Goal: Task Accomplishment & Management: Use online tool/utility

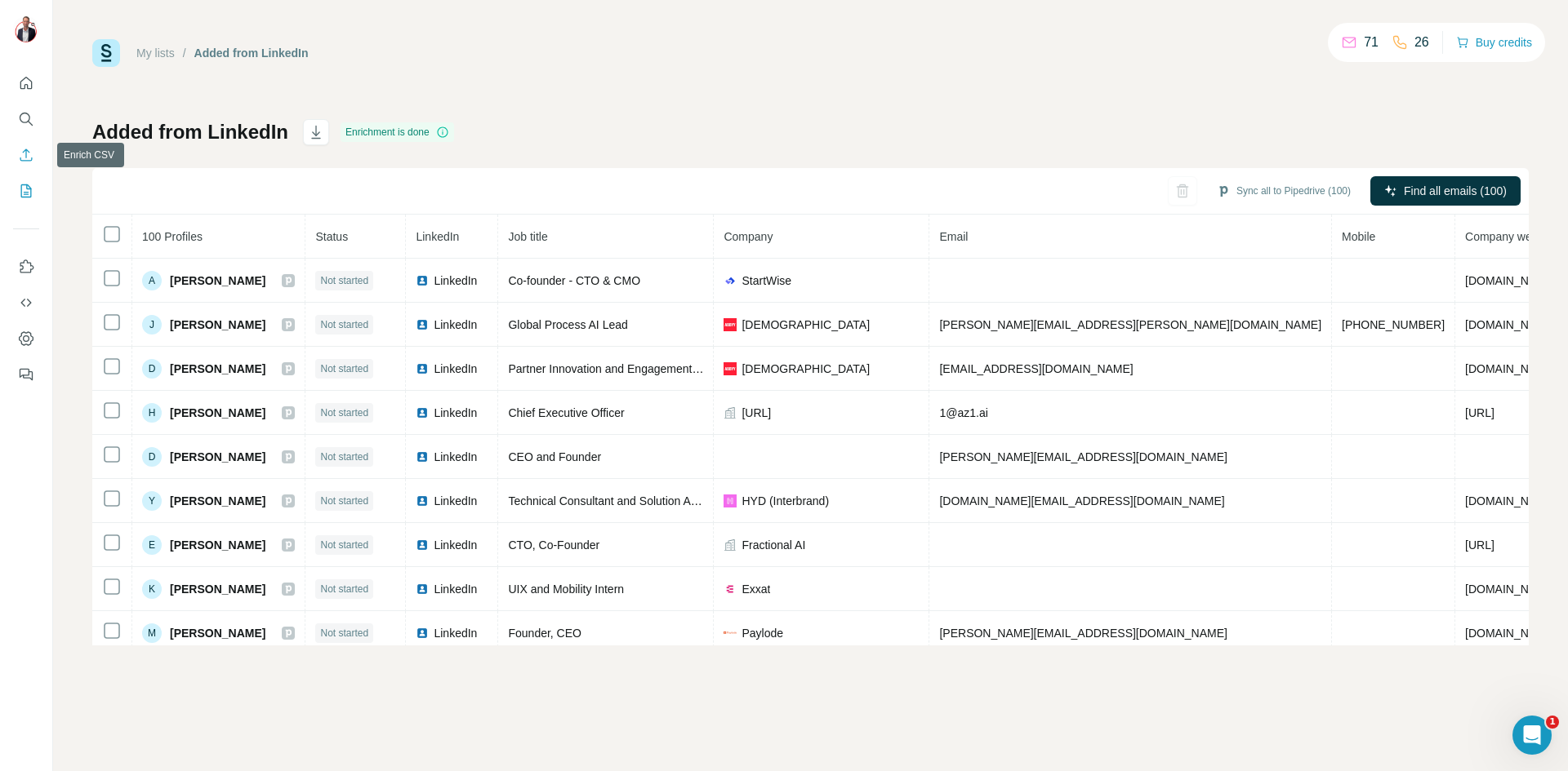
click at [24, 156] on icon "Enrich CSV" at bounding box center [26, 156] width 17 height 17
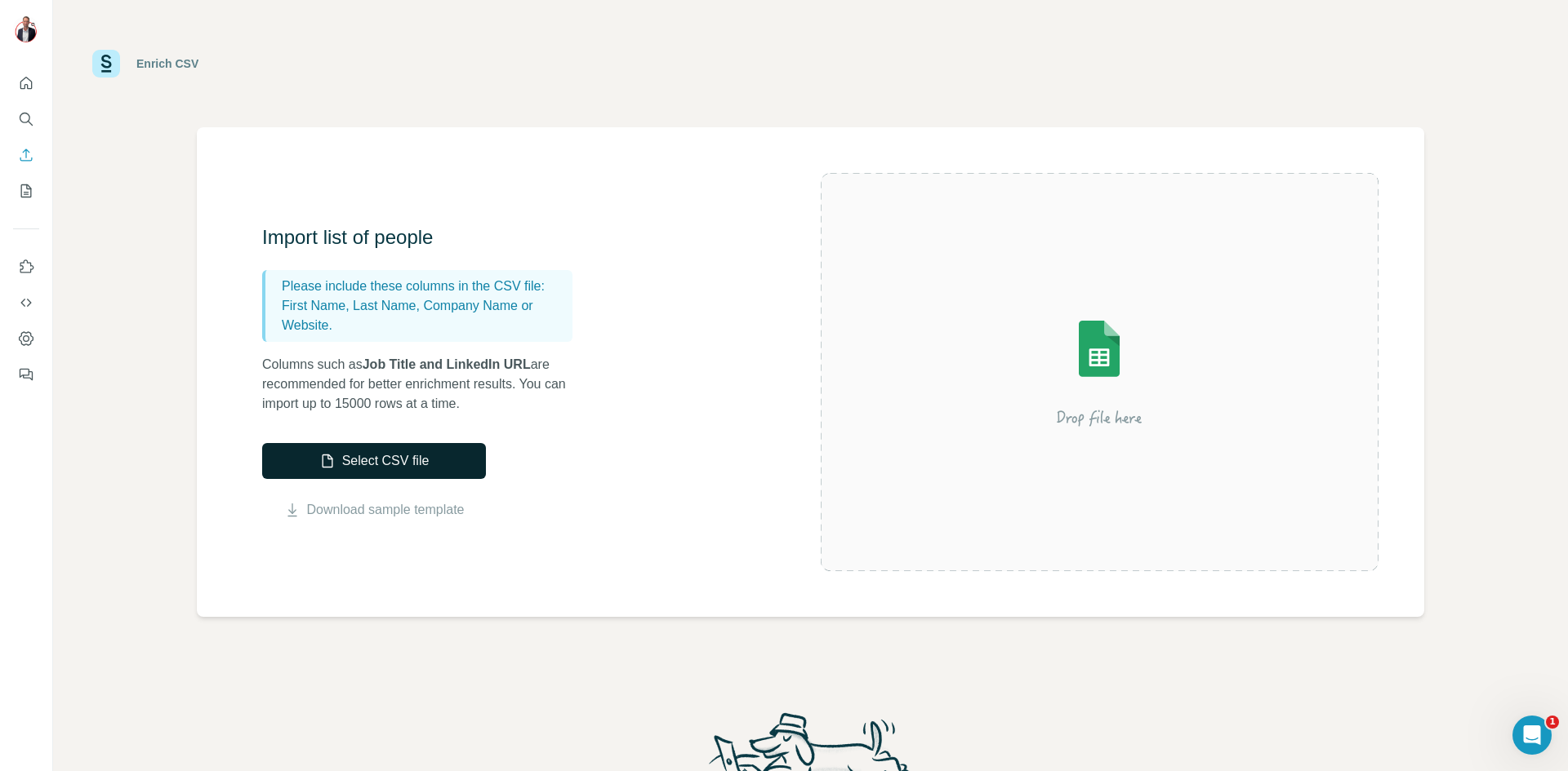
click at [374, 460] on button "Select CSV file" at bounding box center [374, 461] width 224 height 36
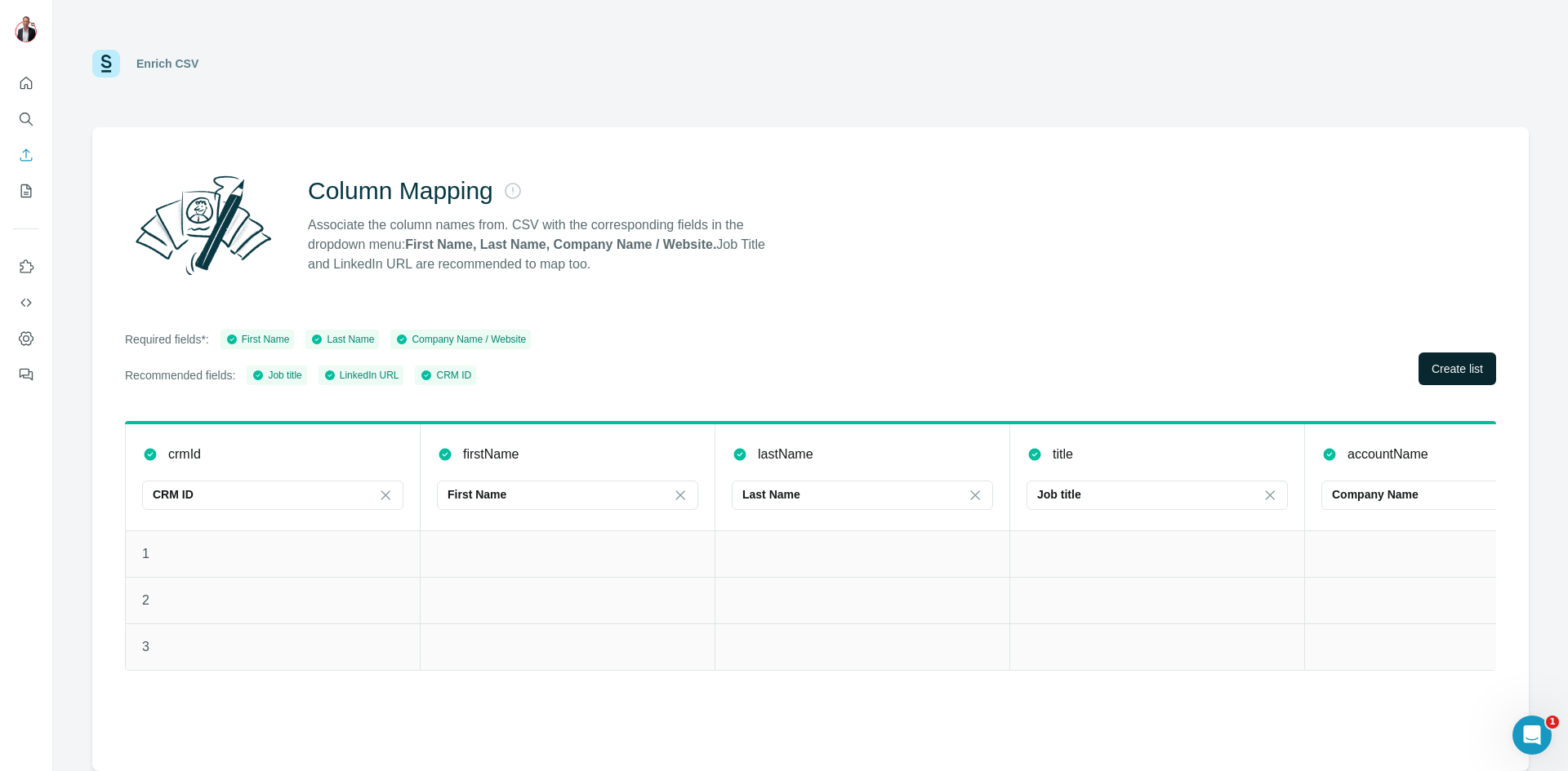
click at [1452, 372] on span "Create list" at bounding box center [1456, 369] width 51 height 17
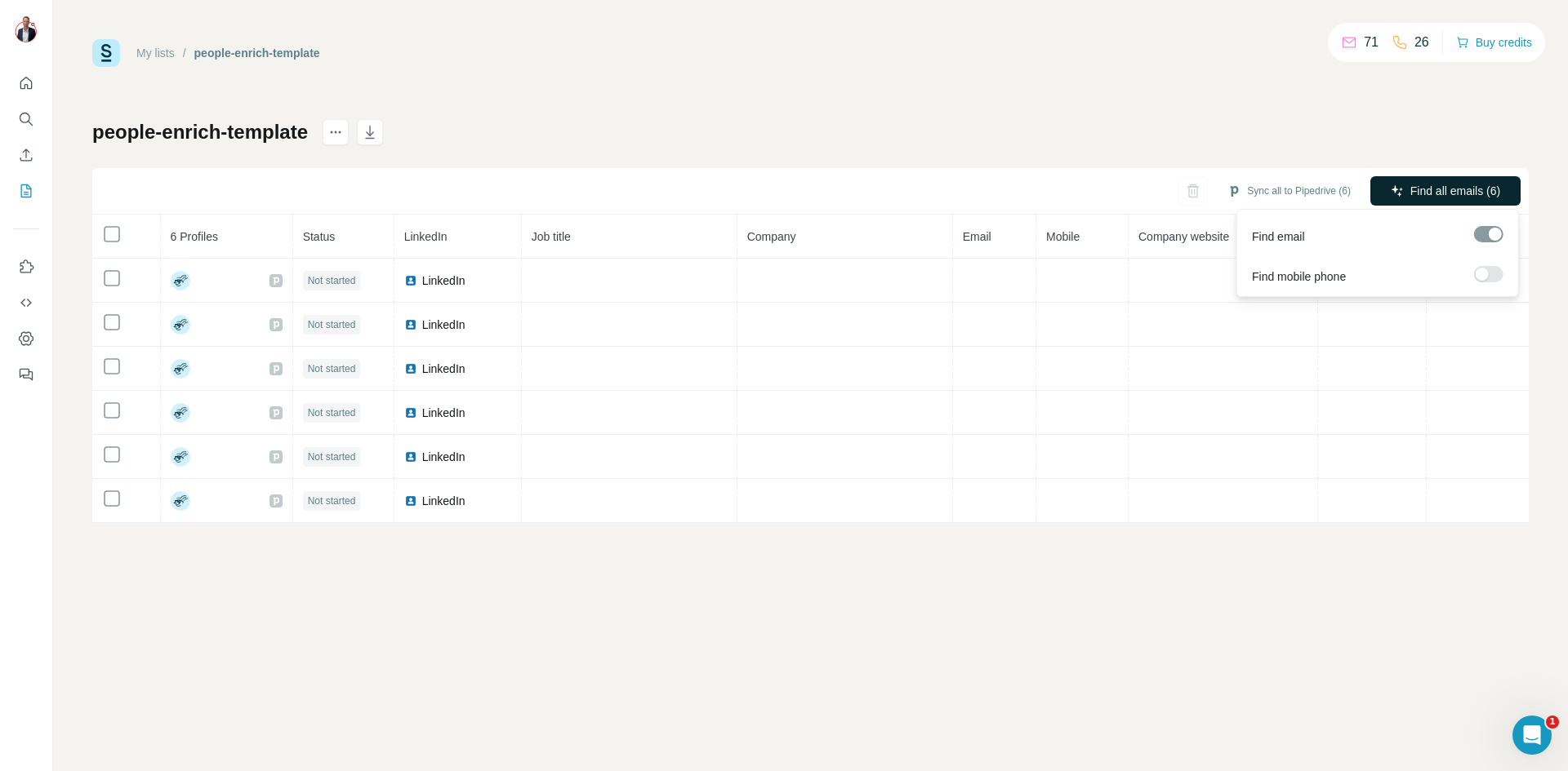
click at [1411, 186] on span "Find all emails (6)" at bounding box center [1455, 191] width 89 height 17
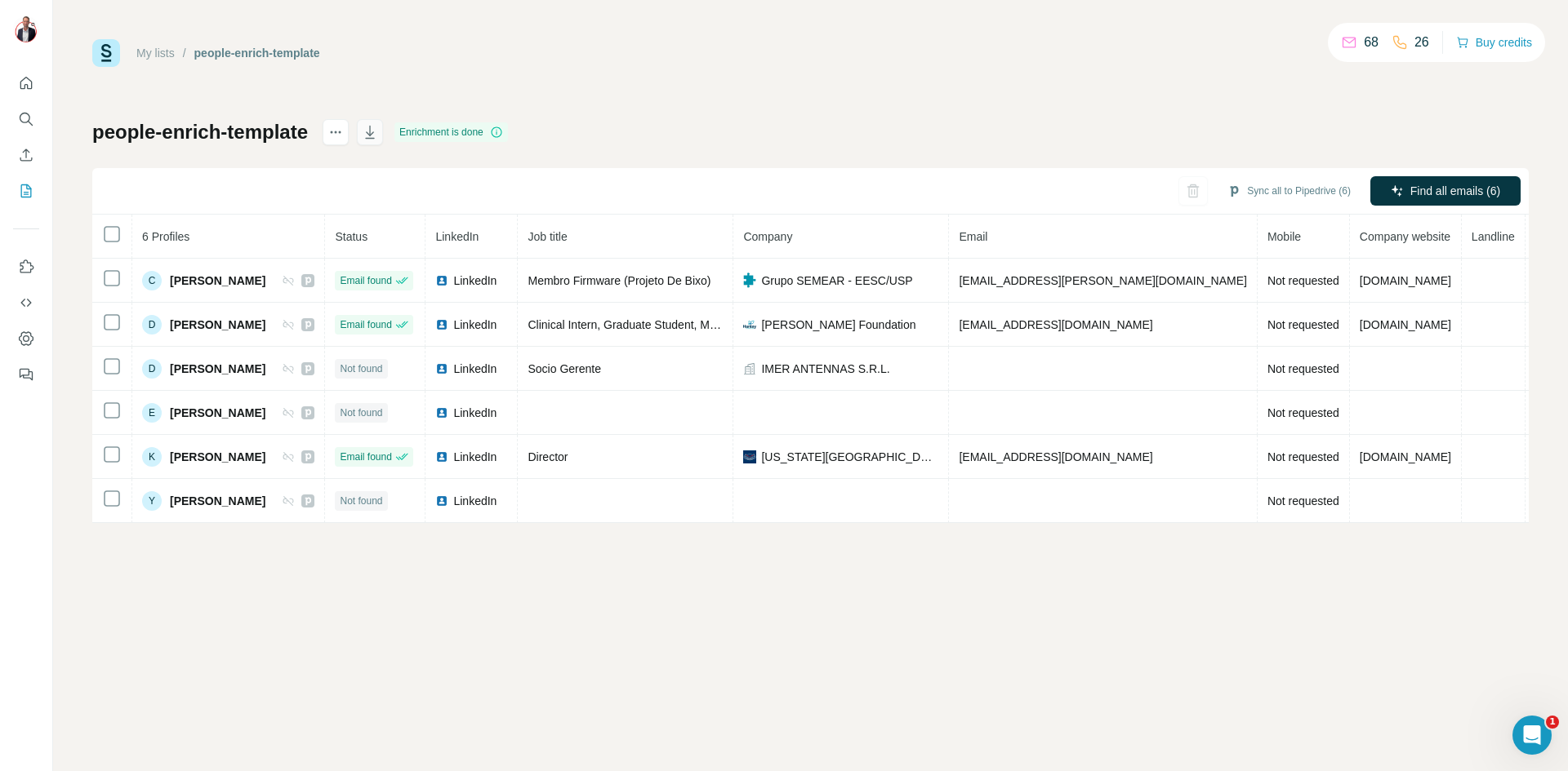
click at [378, 128] on icon "button" at bounding box center [370, 132] width 17 height 17
